Goal: Task Accomplishment & Management: Manage account settings

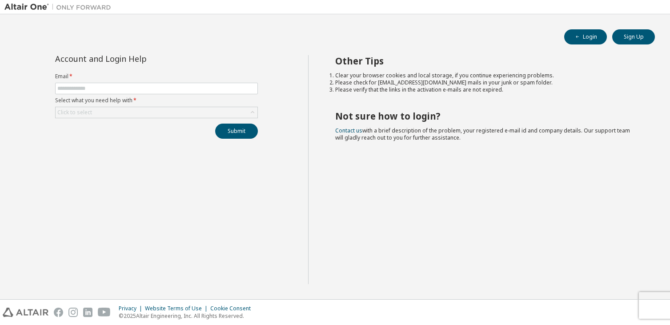
click at [156, 95] on form "Email * Select what you need help with * Click to select" at bounding box center [156, 95] width 203 height 45
click at [163, 88] on input "text" at bounding box center [156, 88] width 198 height 7
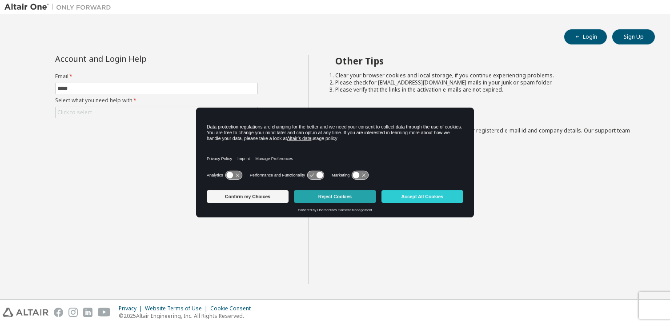
click at [332, 202] on button "Reject Cookies" at bounding box center [335, 196] width 82 height 12
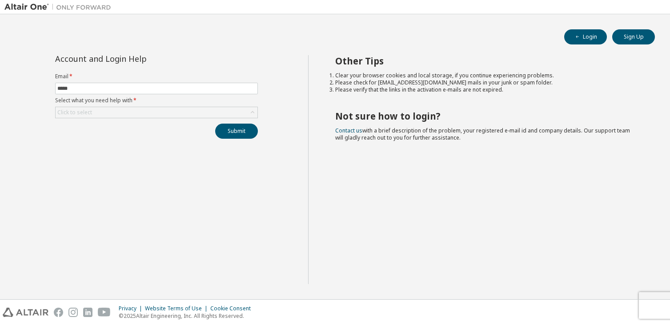
click at [168, 76] on label "Email *" at bounding box center [156, 76] width 203 height 7
click at [170, 91] on input "*****" at bounding box center [156, 88] width 198 height 7
type input "**********"
click at [248, 109] on icon at bounding box center [252, 112] width 9 height 9
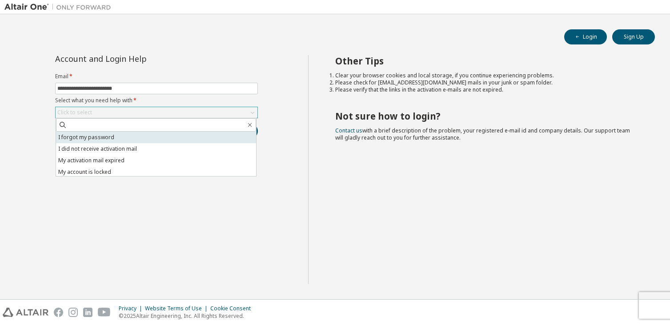
click at [215, 132] on li "I forgot my password" at bounding box center [156, 138] width 200 height 12
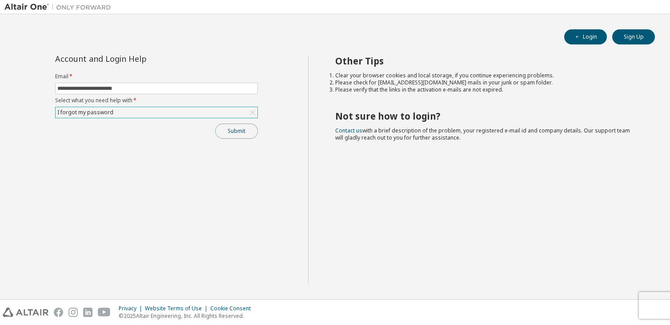
click at [239, 130] on button "Submit" at bounding box center [236, 131] width 43 height 15
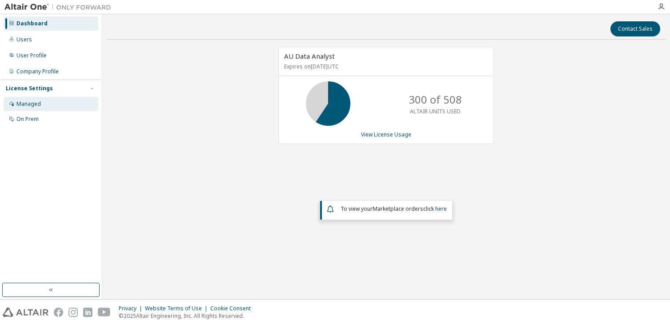
click at [39, 104] on div "Managed" at bounding box center [28, 103] width 24 height 7
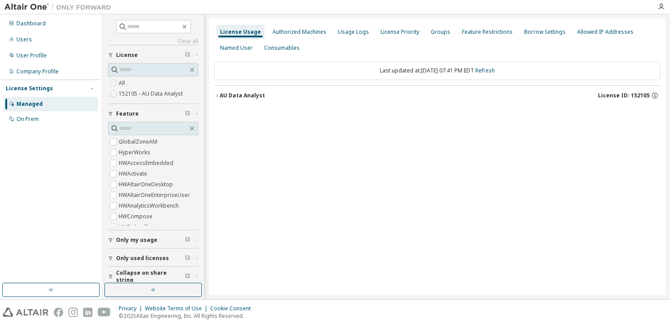
scroll to position [68, 0]
click at [307, 21] on div "License Usage Authorized Machines Usage Logs License Priority Groups Feature Re…" at bounding box center [437, 157] width 457 height 276
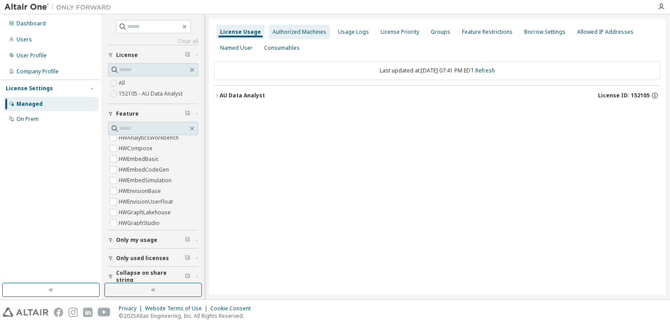
click at [306, 28] on div "Authorized Machines" at bounding box center [299, 31] width 54 height 7
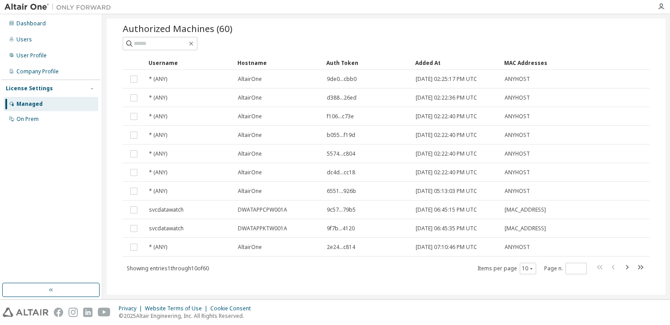
scroll to position [37, 0]
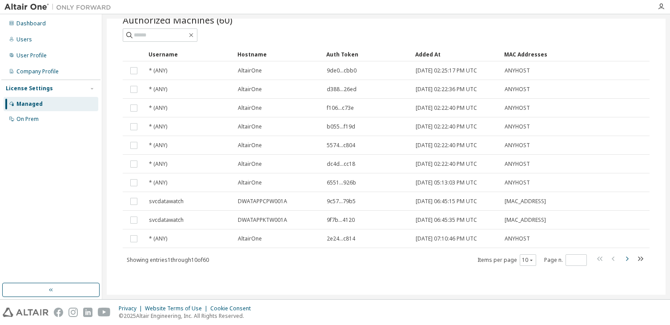
click at [621, 257] on icon "button" at bounding box center [626, 258] width 11 height 11
type input "*"
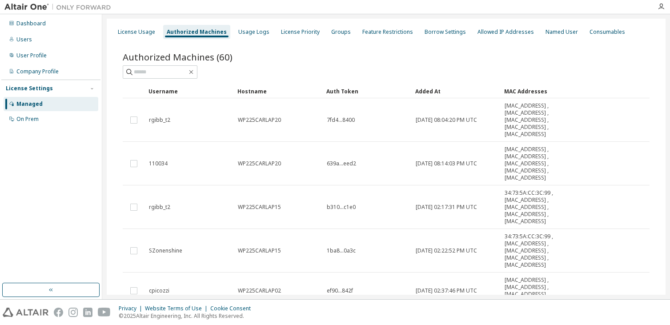
scroll to position [3, 0]
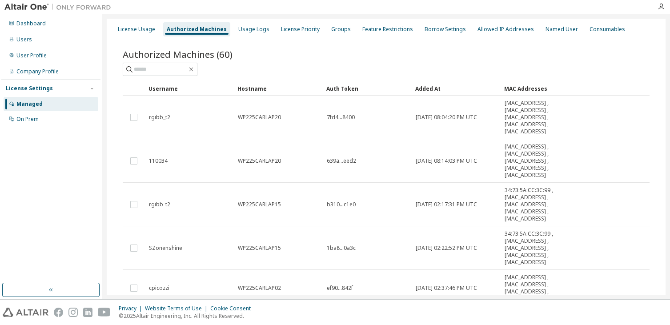
click at [10, 207] on div "Dashboard Users User Profile Company Profile License Settings Managed On Prem" at bounding box center [50, 149] width 99 height 266
click at [40, 24] on div "Dashboard" at bounding box center [30, 23] width 29 height 7
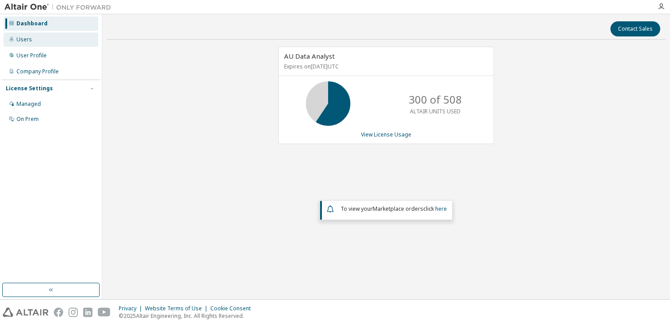
click at [34, 39] on div "Users" at bounding box center [51, 39] width 95 height 14
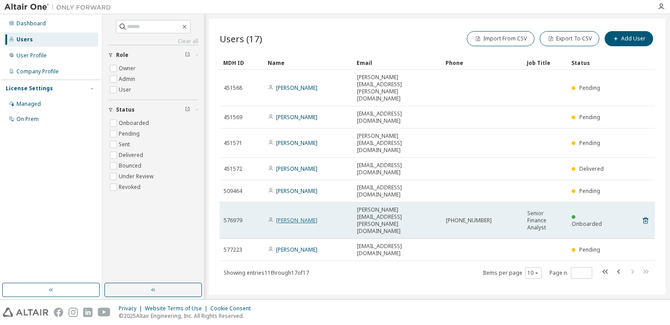
click at [298, 216] on link "Jessica Raposo" at bounding box center [296, 220] width 41 height 8
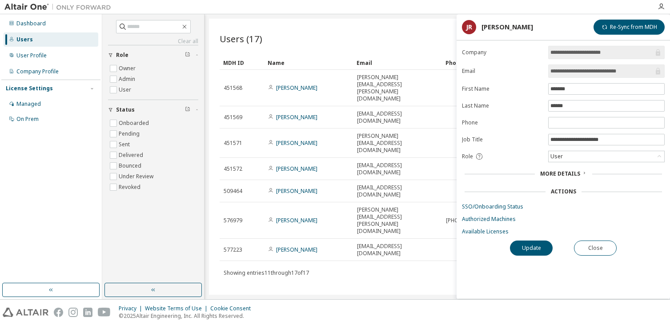
click at [374, 268] on div "Users (17) Import From CSV Export To CSV Add User Clear Load Save Save As Field…" at bounding box center [437, 157] width 457 height 276
click at [595, 246] on button "Close" at bounding box center [595, 247] width 43 height 15
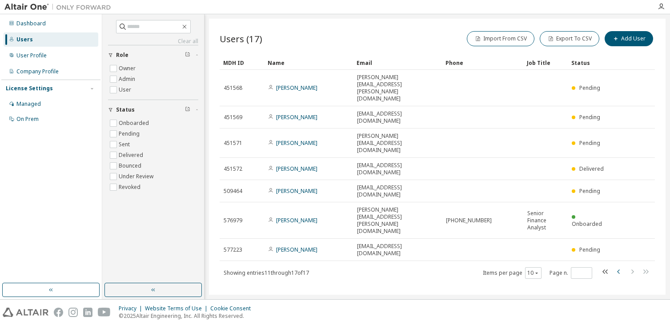
click at [620, 266] on icon "button" at bounding box center [618, 271] width 11 height 11
type input "*"
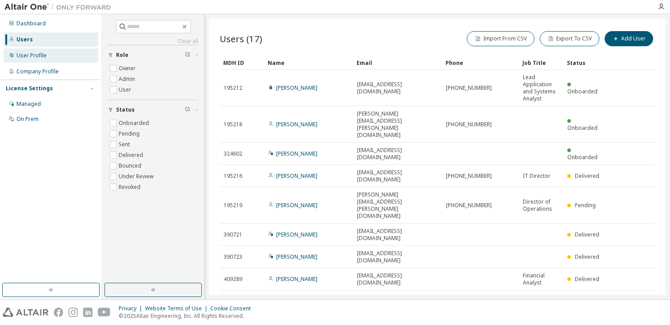
click at [47, 58] on div "User Profile" at bounding box center [51, 55] width 95 height 14
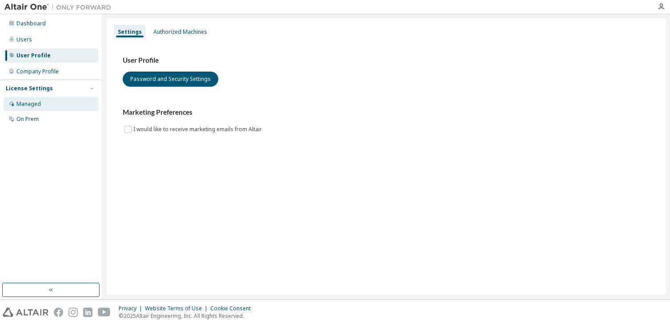
drag, startPoint x: 34, startPoint y: 100, endPoint x: 40, endPoint y: 99, distance: 6.2
click at [36, 100] on div "Managed" at bounding box center [51, 104] width 95 height 14
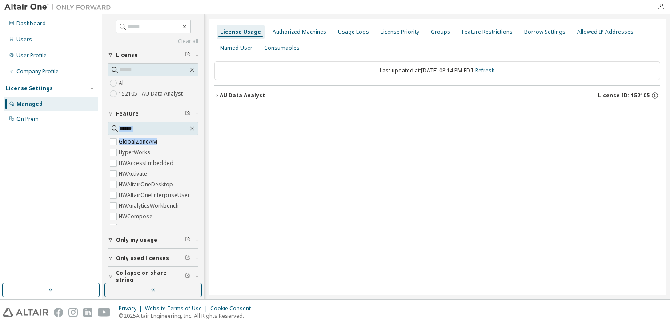
drag, startPoint x: 195, startPoint y: 145, endPoint x: 194, endPoint y: 114, distance: 31.1
click at [194, 114] on div "Clear all Collapse on share string Only used licenses Only my usage Feature Glo…" at bounding box center [153, 149] width 99 height 266
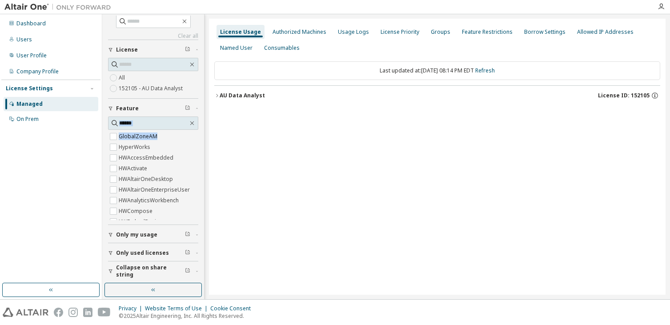
scroll to position [7, 0]
click at [281, 28] on div "Authorized Machines" at bounding box center [299, 31] width 54 height 7
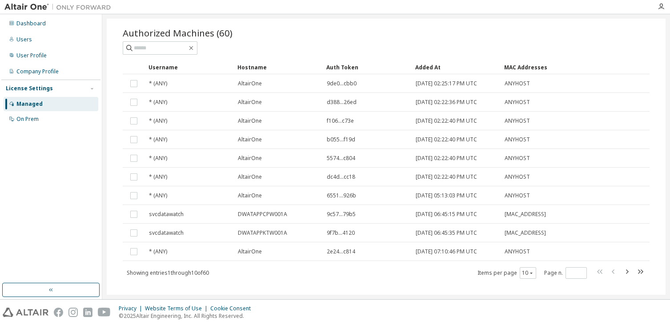
scroll to position [37, 0]
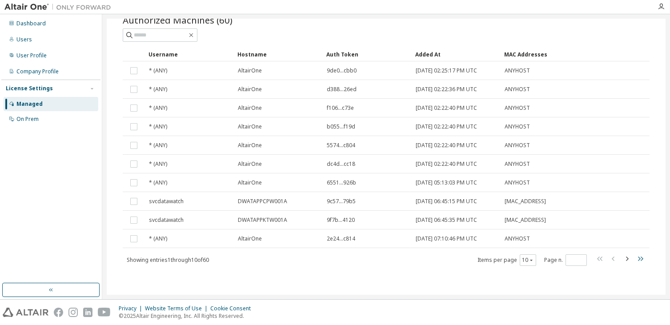
click at [636, 263] on icon "button" at bounding box center [640, 258] width 11 height 11
type input "*"
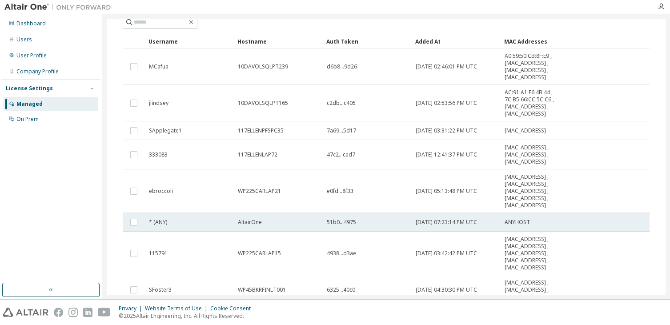
scroll to position [44, 0]
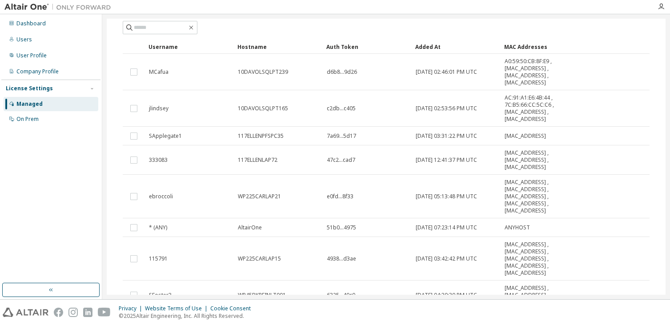
click at [667, 258] on div "License Usage Authorized Machines Usage Logs License Priority Groups Feature Re…" at bounding box center [386, 156] width 568 height 285
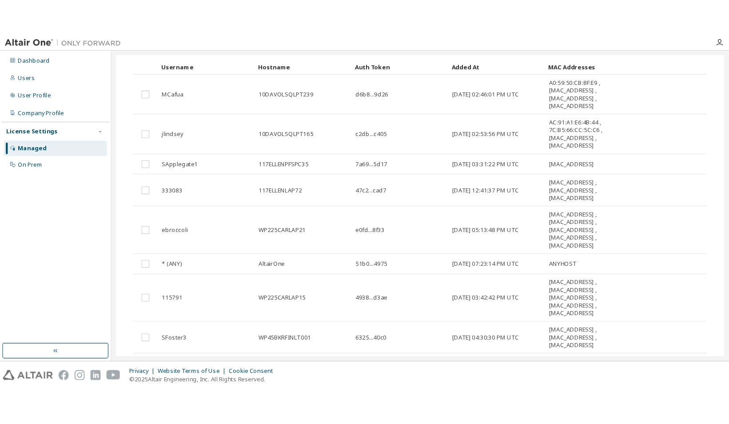
scroll to position [0, 0]
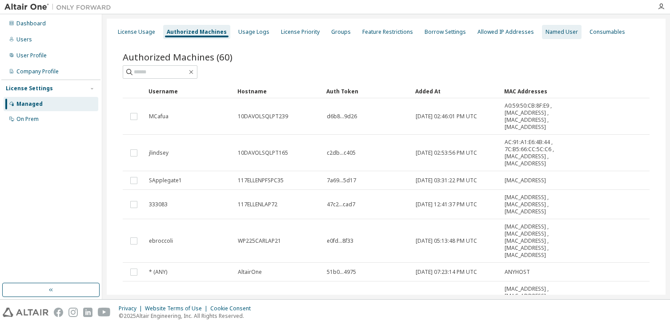
click at [557, 28] on div "Named User" at bounding box center [562, 32] width 40 height 14
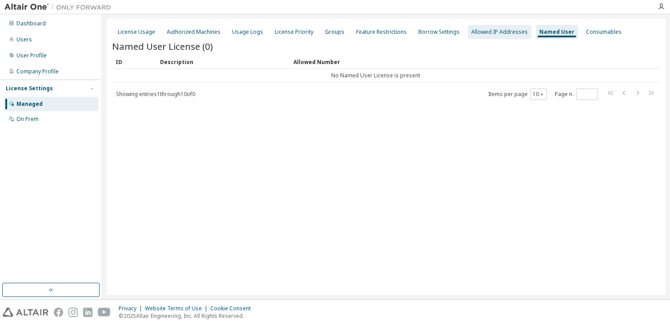
click at [483, 32] on div "Allowed IP Addresses" at bounding box center [499, 31] width 56 height 7
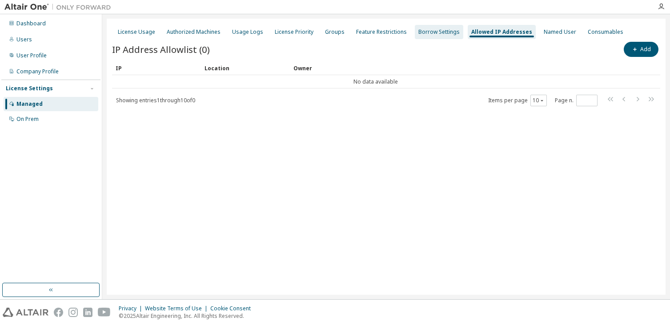
click at [423, 32] on div "Borrow Settings" at bounding box center [438, 31] width 41 height 7
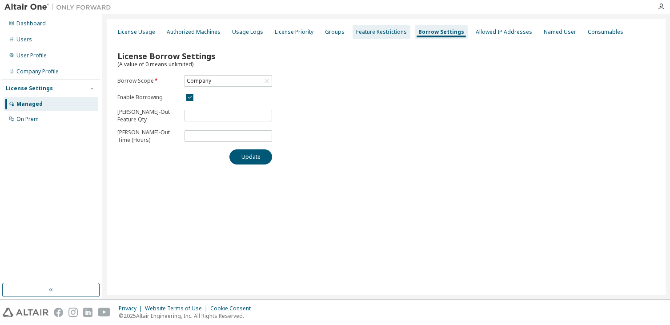
click at [381, 36] on div "Feature Restrictions" at bounding box center [381, 32] width 58 height 14
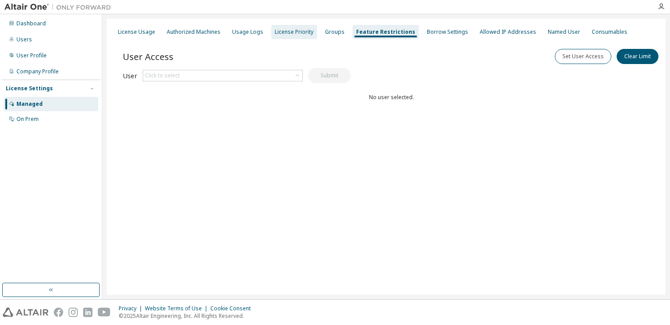
click at [288, 36] on div "License Priority" at bounding box center [294, 32] width 46 height 14
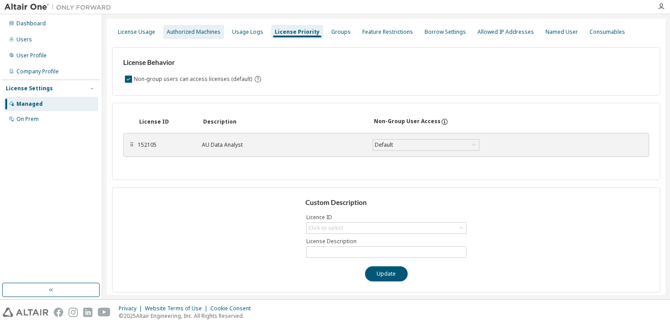
click at [187, 34] on div "Authorized Machines" at bounding box center [194, 31] width 54 height 7
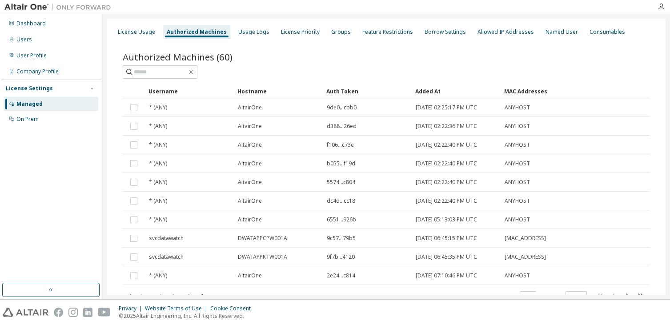
drag, startPoint x: 661, startPoint y: 135, endPoint x: 670, endPoint y: 253, distance: 119.0
click at [669, 253] on html "Dashboard Users User Profile Company Profile License Settings Managed On Prem L…" at bounding box center [335, 162] width 670 height 325
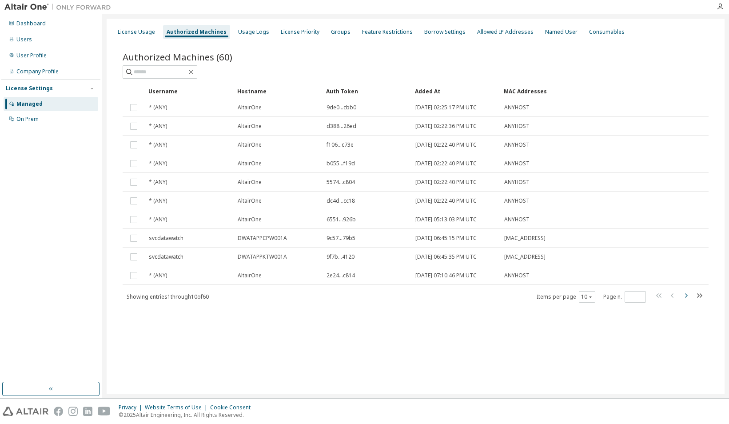
click at [669, 295] on icon "button" at bounding box center [686, 295] width 3 height 4
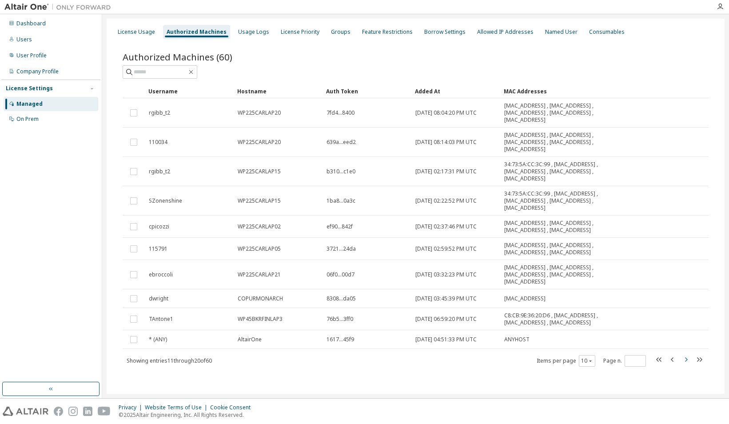
click at [669, 295] on tr "dwright COPURMONARCH 8308...da05 2023-10-11 03:45:39 PM UTC 54:BF:64:69:2C:6E" at bounding box center [416, 298] width 586 height 19
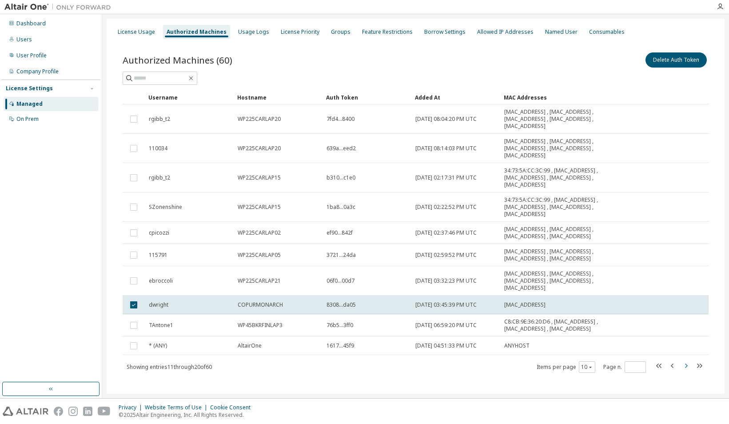
click at [669, 295] on tr "ebroccoli WP225CARLAP21 06f0...00d7 2023-09-28 03:32:23 PM UTC B0:7B:25:7E:BE:7…" at bounding box center [416, 280] width 586 height 29
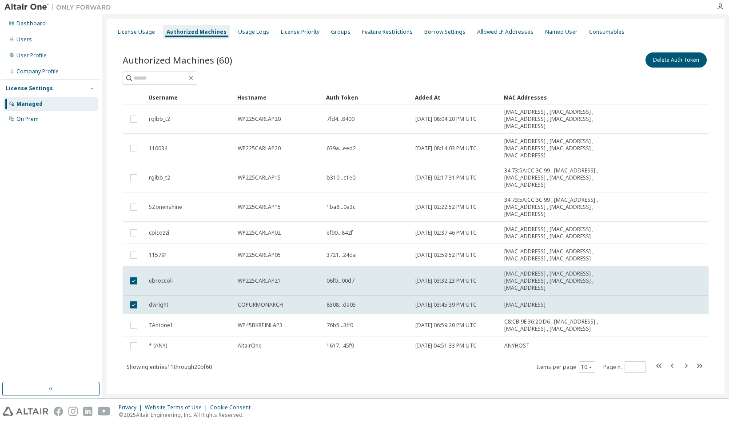
click at [669, 295] on tr "ebroccoli WP225CARLAP21 06f0...00d7 2023-09-28 03:32:23 PM UTC B0:7B:25:7E:BE:7…" at bounding box center [416, 280] width 586 height 29
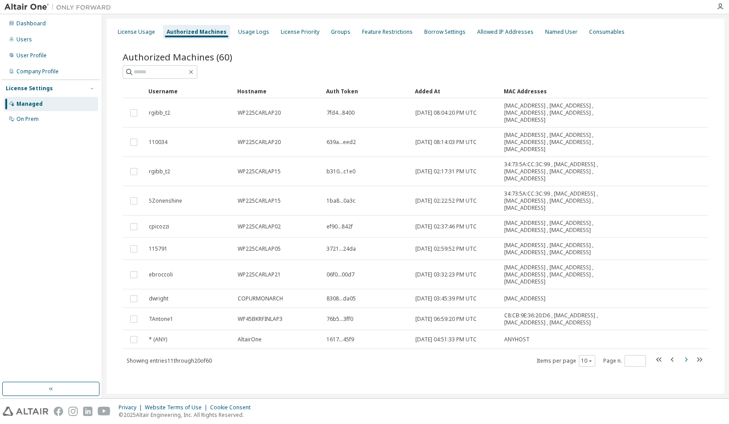
click at [669, 324] on icon "button" at bounding box center [686, 359] width 11 height 11
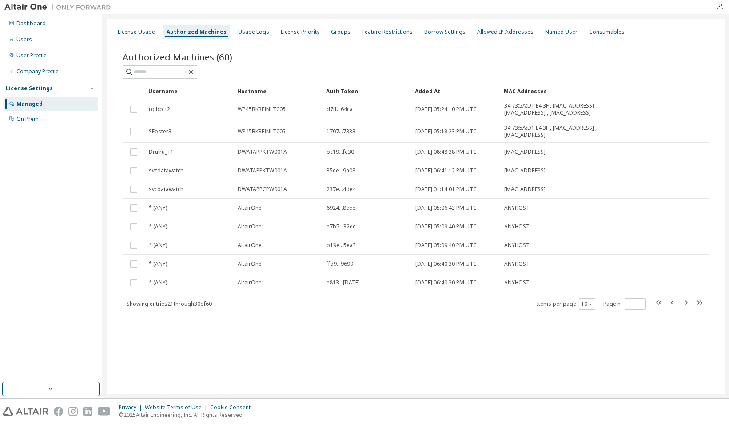
click at [669, 305] on icon "button" at bounding box center [686, 302] width 11 height 11
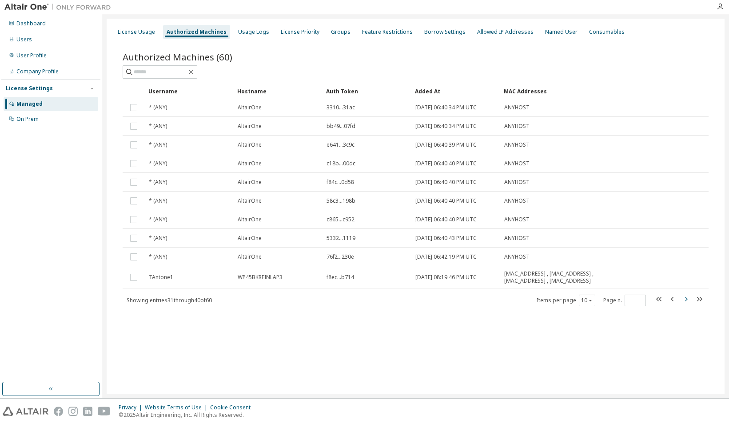
click at [669, 305] on button "button" at bounding box center [686, 300] width 11 height 13
type input "*"
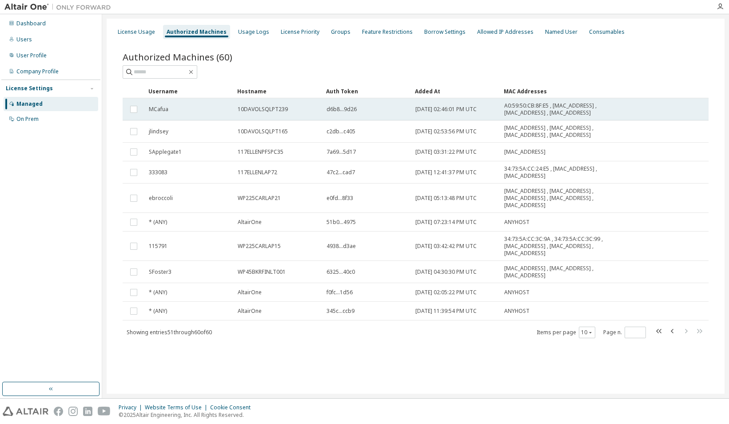
drag, startPoint x: 257, startPoint y: 115, endPoint x: 242, endPoint y: 110, distance: 16.3
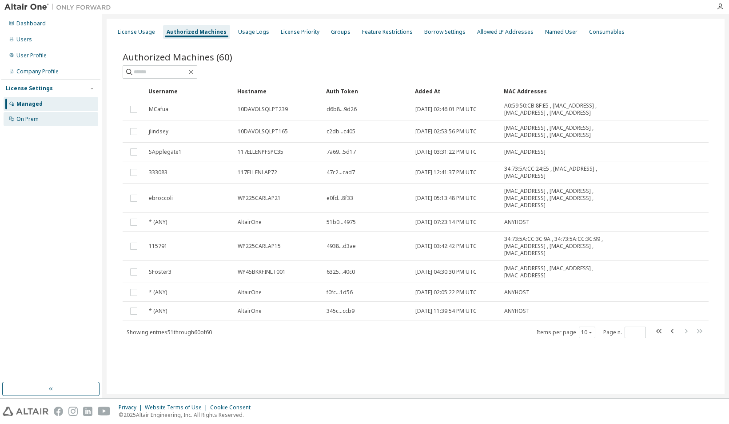
drag, startPoint x: 25, startPoint y: 122, endPoint x: 29, endPoint y: 125, distance: 5.4
click at [25, 122] on div "On Prem" at bounding box center [27, 119] width 22 height 7
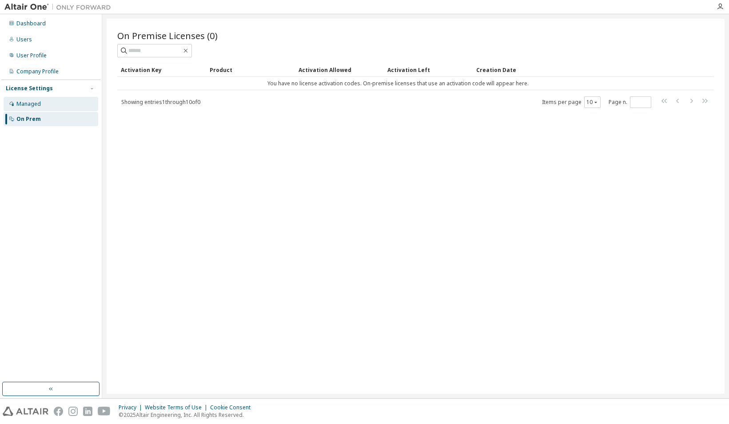
click at [47, 105] on div "Managed" at bounding box center [51, 104] width 95 height 14
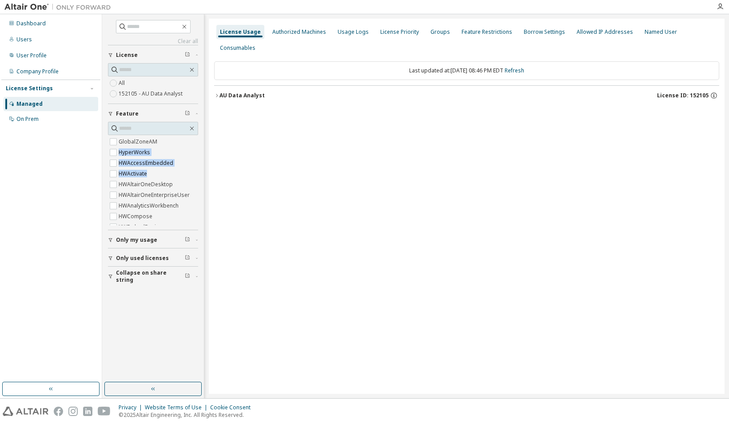
drag, startPoint x: 198, startPoint y: 145, endPoint x: 199, endPoint y: 168, distance: 22.7
click at [199, 168] on div "Clear all Collapse on share string Only used licenses Only my usage Feature Glo…" at bounding box center [153, 198] width 99 height 365
click at [119, 240] on span "Only my usage" at bounding box center [136, 239] width 41 height 7
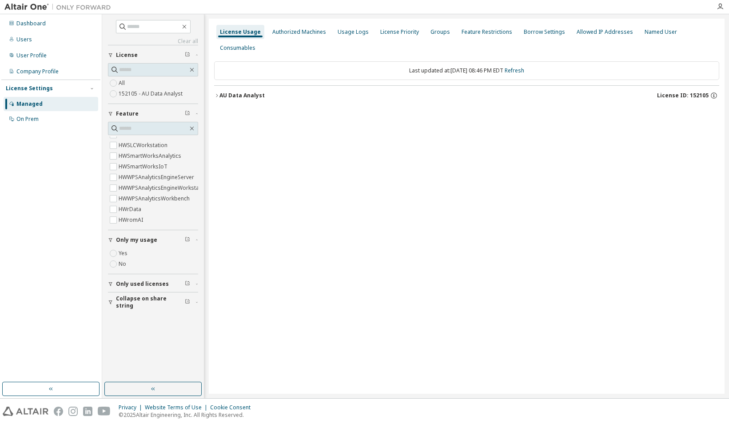
click at [151, 283] on span "Only used licenses" at bounding box center [142, 283] width 53 height 7
drag, startPoint x: 41, startPoint y: 224, endPoint x: 78, endPoint y: 16, distance: 210.9
click at [41, 223] on div "Dashboard Users User Profile Company Profile License Settings Managed On Prem" at bounding box center [50, 198] width 99 height 365
